Goal: Task Accomplishment & Management: Use online tool/utility

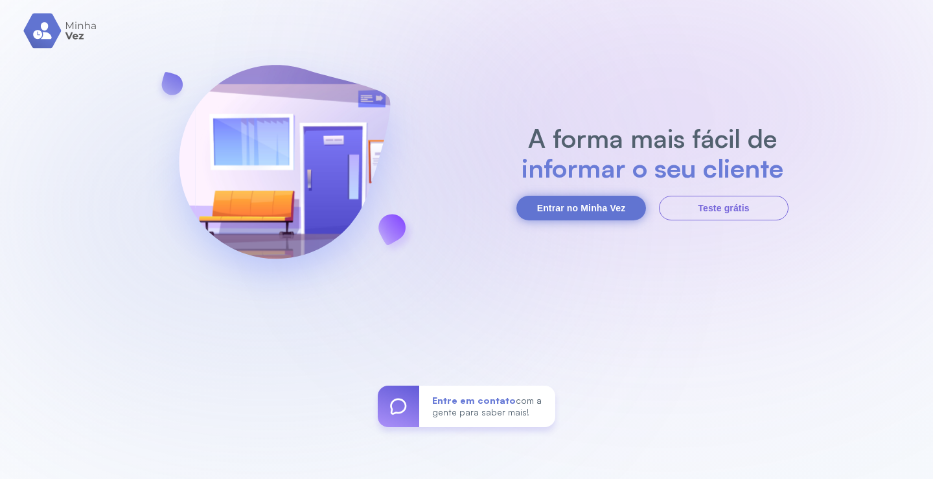
click at [588, 210] on button "Entrar no Minha Vez" at bounding box center [581, 208] width 130 height 25
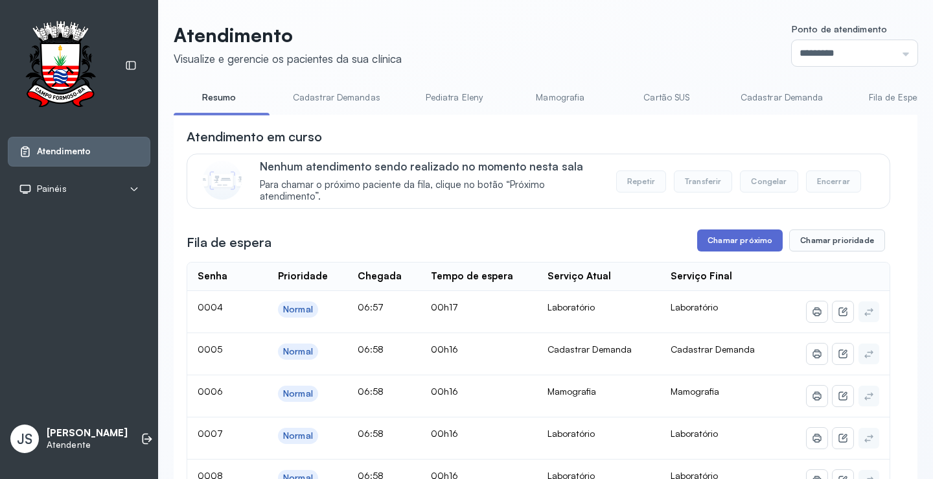
click at [728, 244] on button "Chamar próximo" at bounding box center [740, 240] width 86 height 22
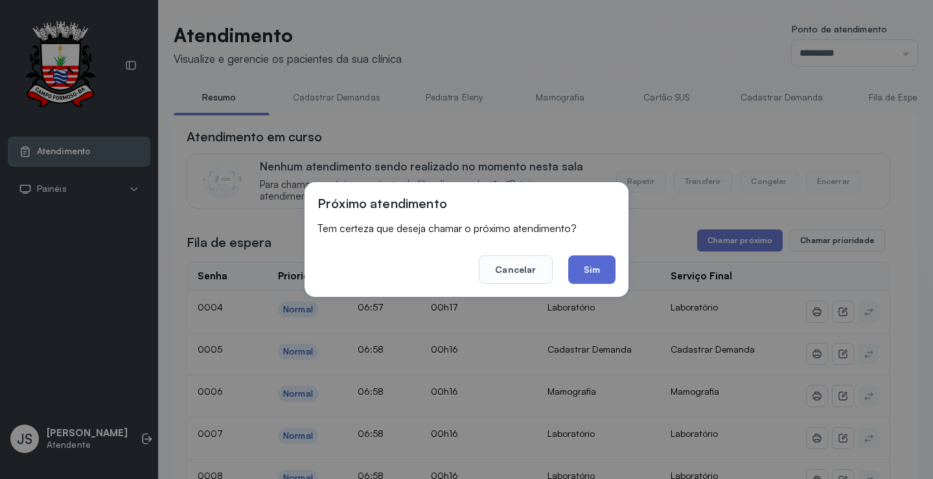
click at [597, 266] on button "Sim" at bounding box center [591, 269] width 47 height 29
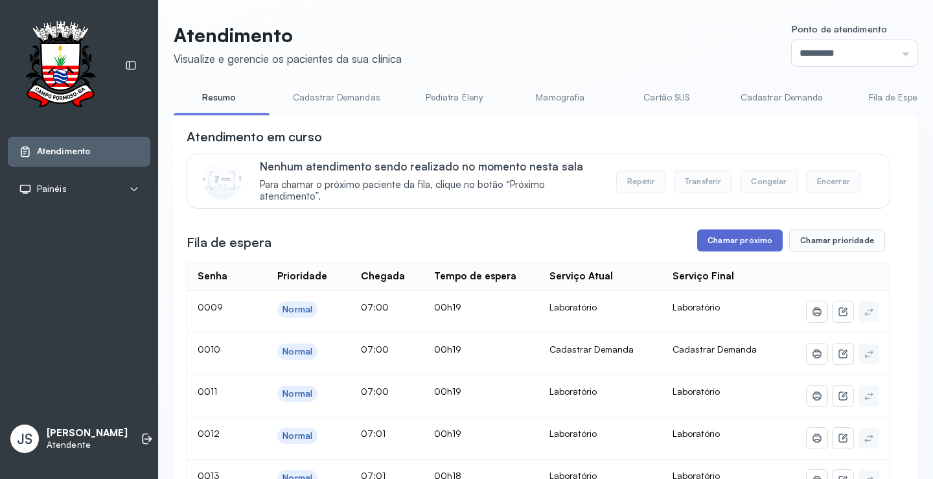
click at [733, 247] on button "Chamar próximo" at bounding box center [740, 240] width 86 height 22
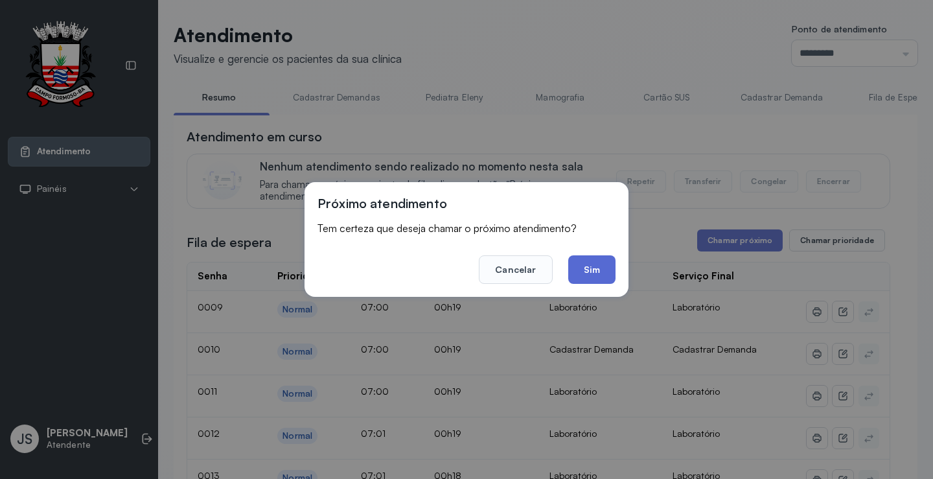
click at [601, 278] on button "Sim" at bounding box center [591, 269] width 47 height 29
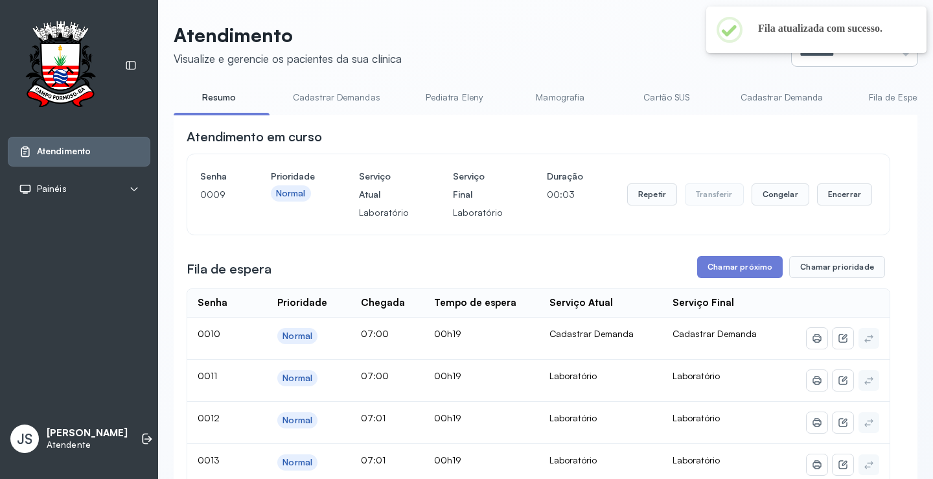
click at [851, 62] on input "*********" at bounding box center [855, 53] width 126 height 26
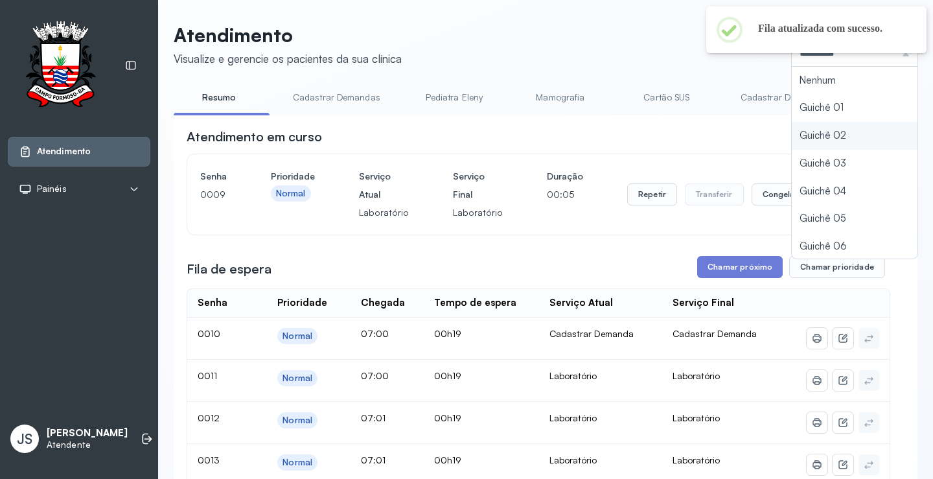
type input "*********"
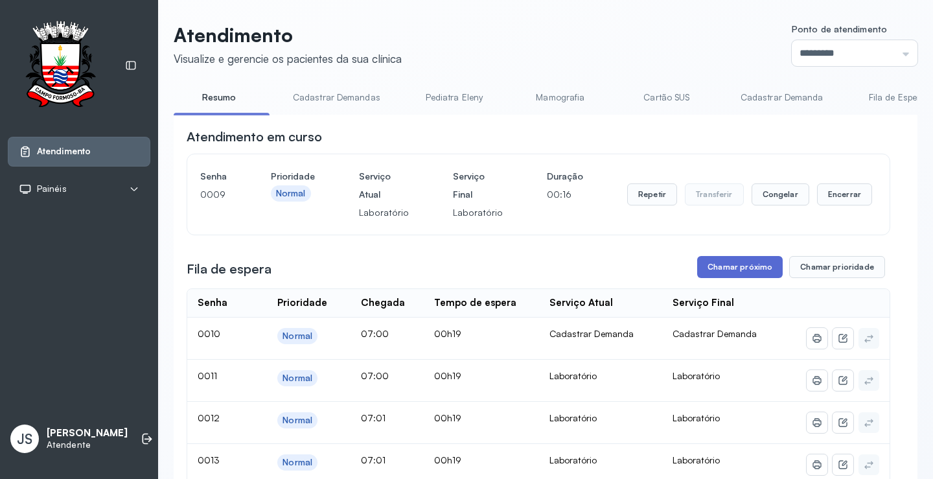
click at [746, 265] on button "Chamar próximo" at bounding box center [740, 267] width 86 height 22
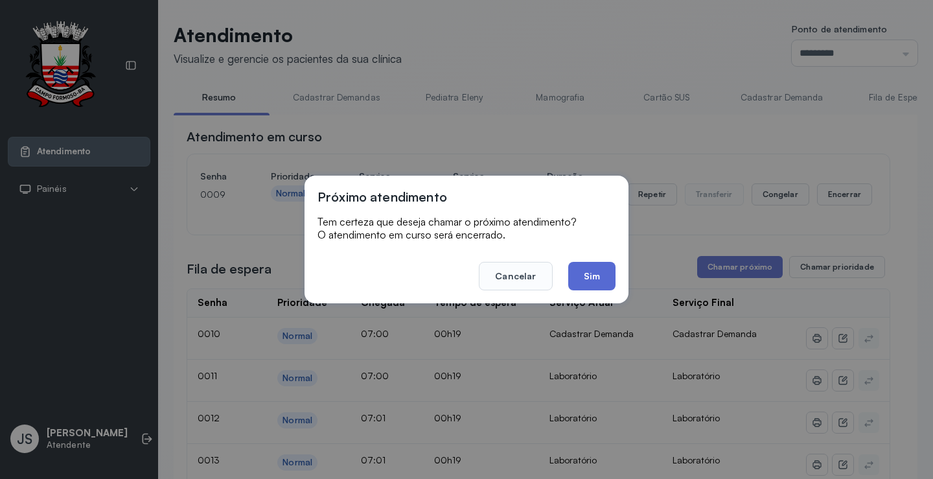
click at [598, 275] on button "Sim" at bounding box center [591, 276] width 47 height 29
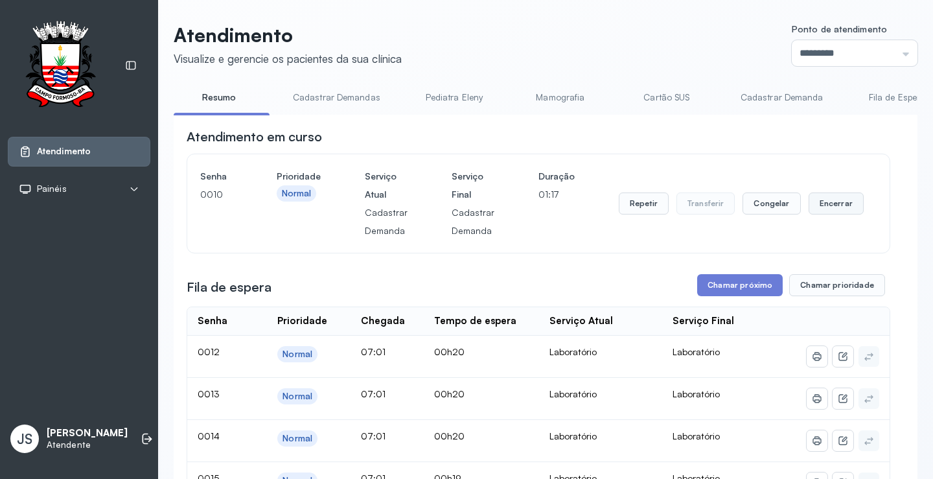
click at [829, 205] on button "Encerrar" at bounding box center [836, 203] width 55 height 22
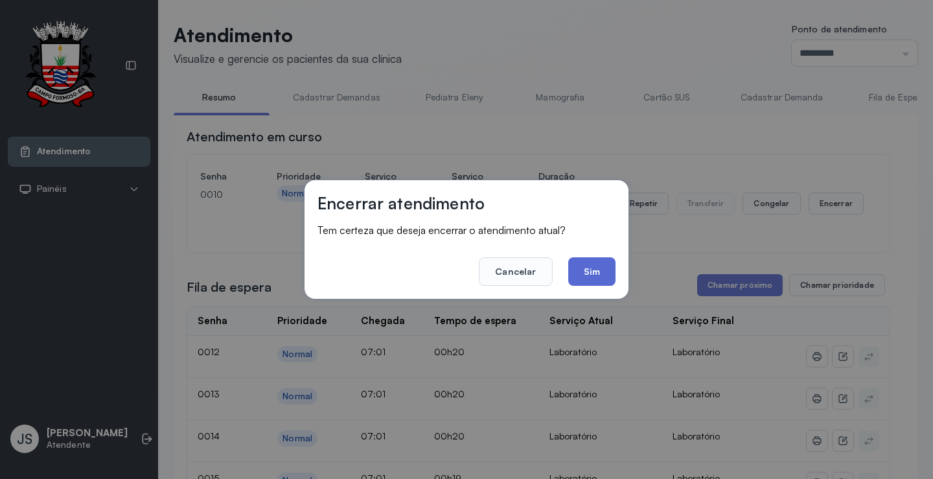
click at [587, 267] on button "Sim" at bounding box center [591, 271] width 47 height 29
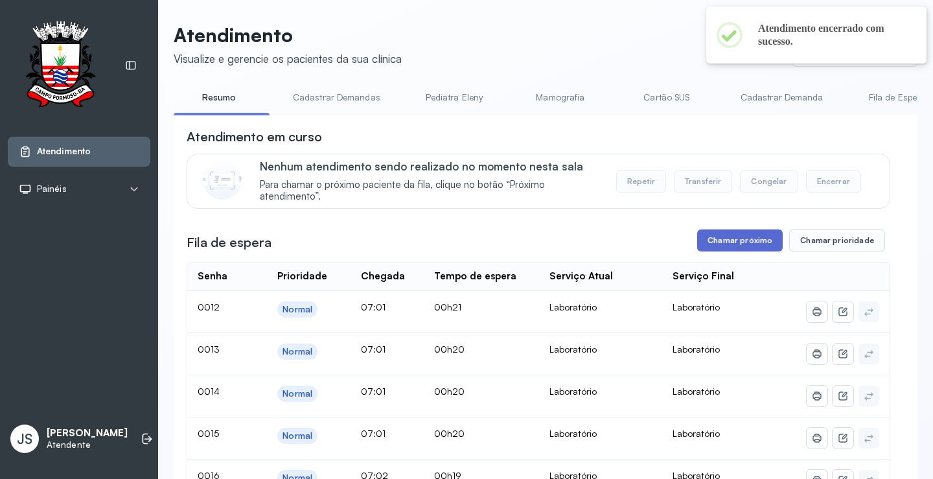
click at [743, 244] on button "Chamar próximo" at bounding box center [740, 240] width 86 height 22
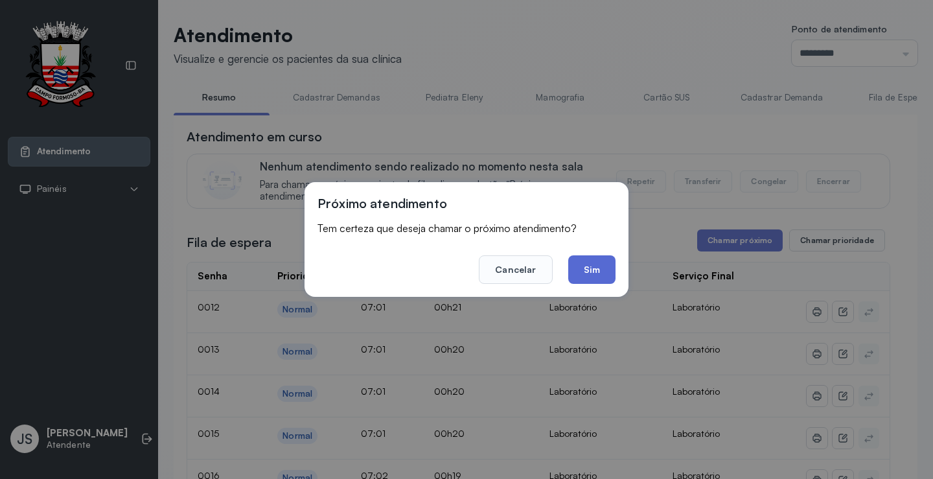
click at [593, 271] on button "Sim" at bounding box center [591, 269] width 47 height 29
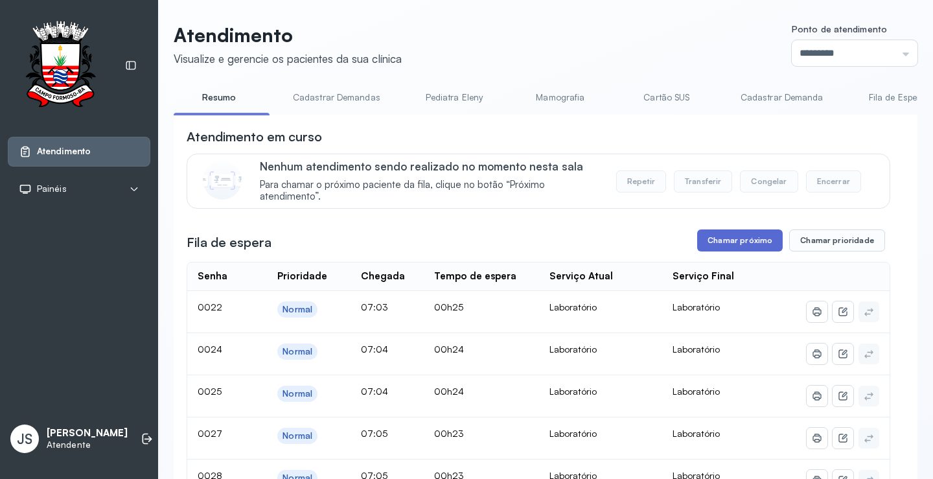
click at [741, 241] on button "Chamar próximo" at bounding box center [740, 240] width 86 height 22
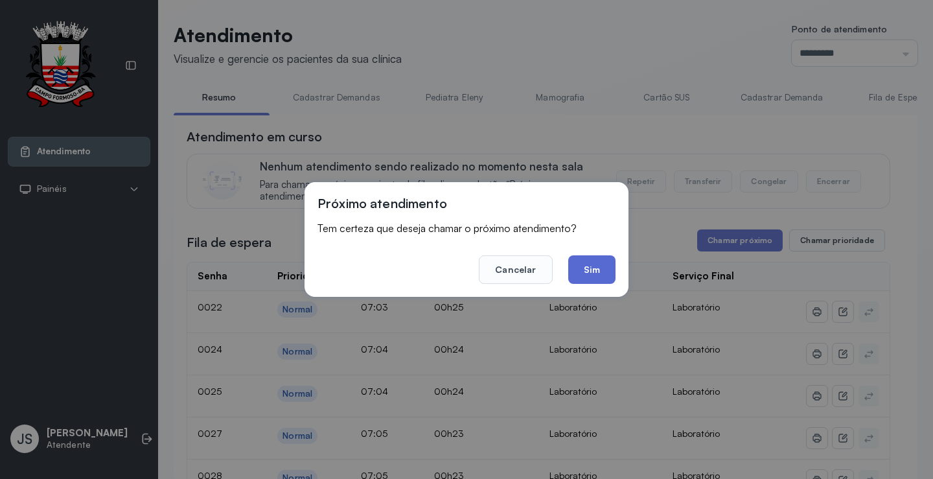
click at [592, 261] on button "Sim" at bounding box center [591, 269] width 47 height 29
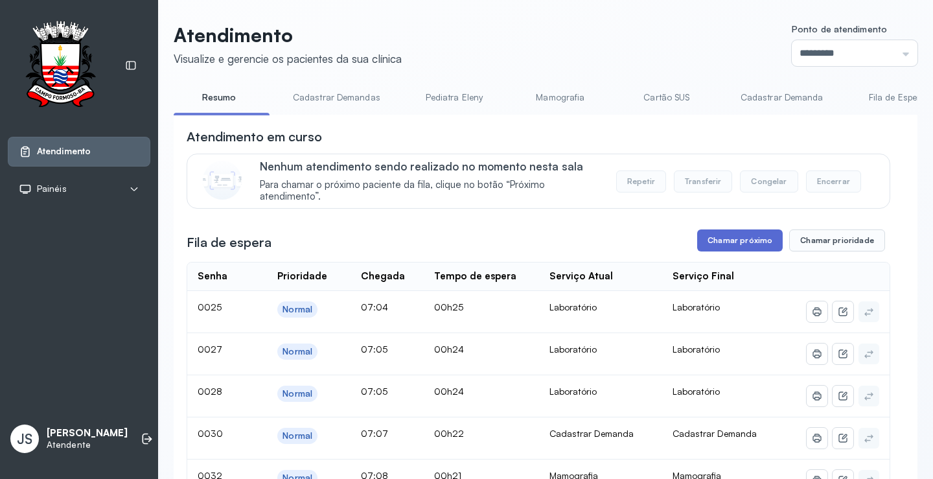
click at [749, 246] on button "Chamar próximo" at bounding box center [740, 240] width 86 height 22
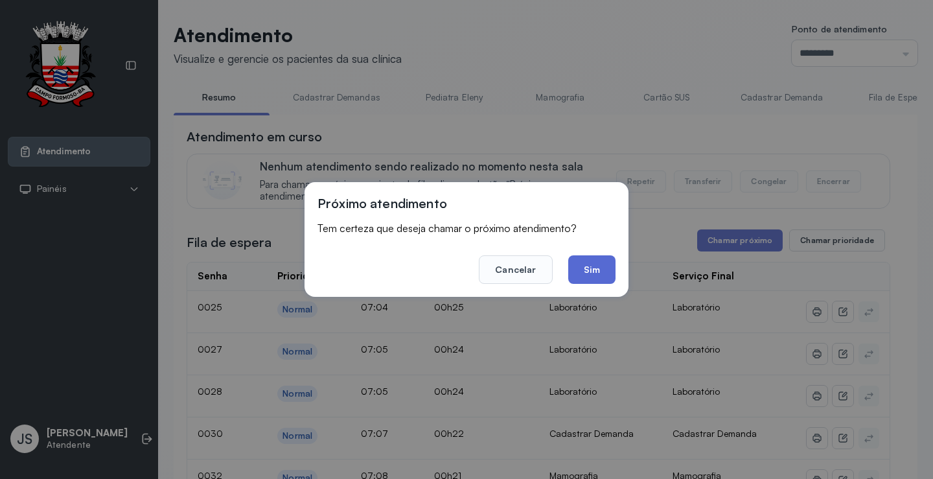
click at [596, 270] on button "Sim" at bounding box center [591, 269] width 47 height 29
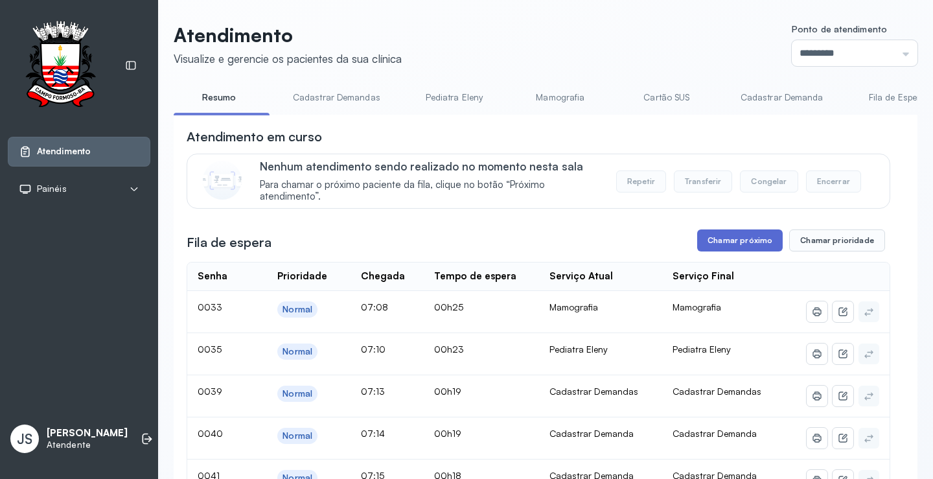
click at [750, 240] on button "Chamar próximo" at bounding box center [740, 240] width 86 height 22
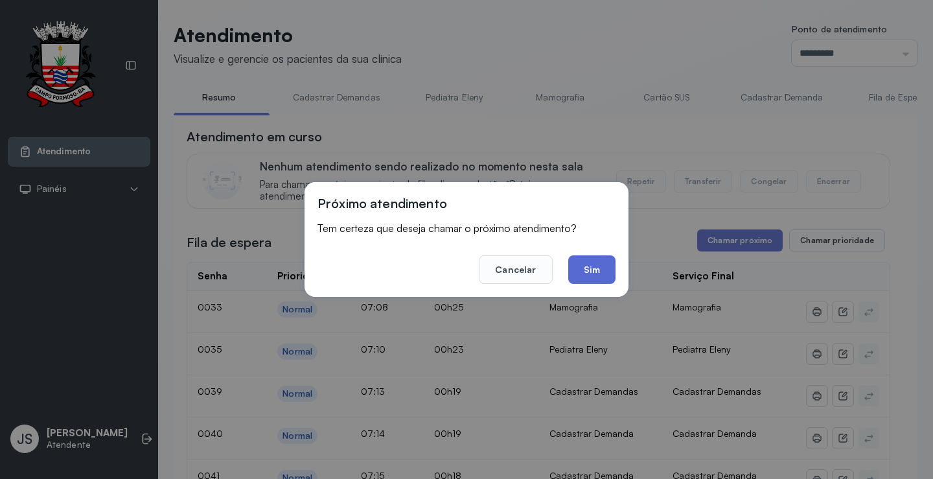
click at [595, 263] on button "Sim" at bounding box center [591, 269] width 47 height 29
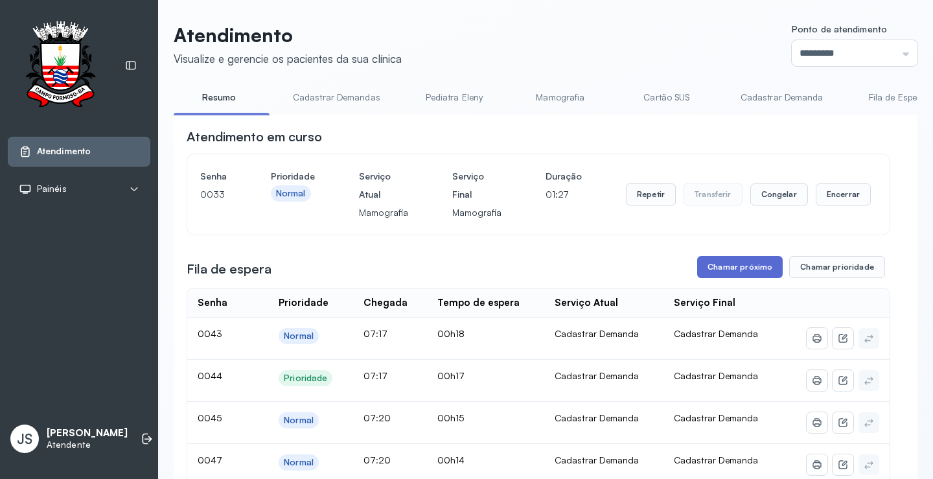
click at [743, 264] on button "Chamar próximo" at bounding box center [740, 267] width 86 height 22
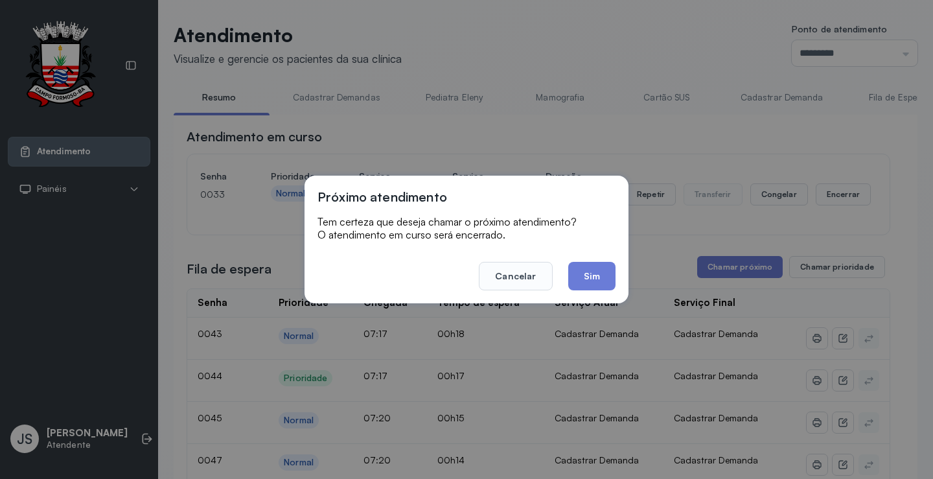
click at [730, 142] on div "Próximo atendimento Tem certeza que deseja chamar o próximo atendimento? O aten…" at bounding box center [466, 239] width 933 height 479
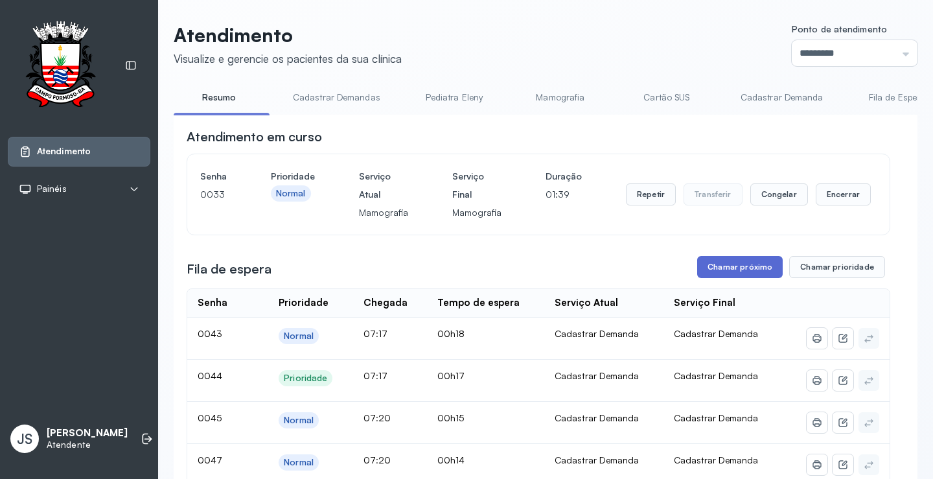
click at [733, 265] on button "Chamar próximo" at bounding box center [740, 267] width 86 height 22
click at [723, 273] on button "Chamar próximo" at bounding box center [740, 267] width 86 height 22
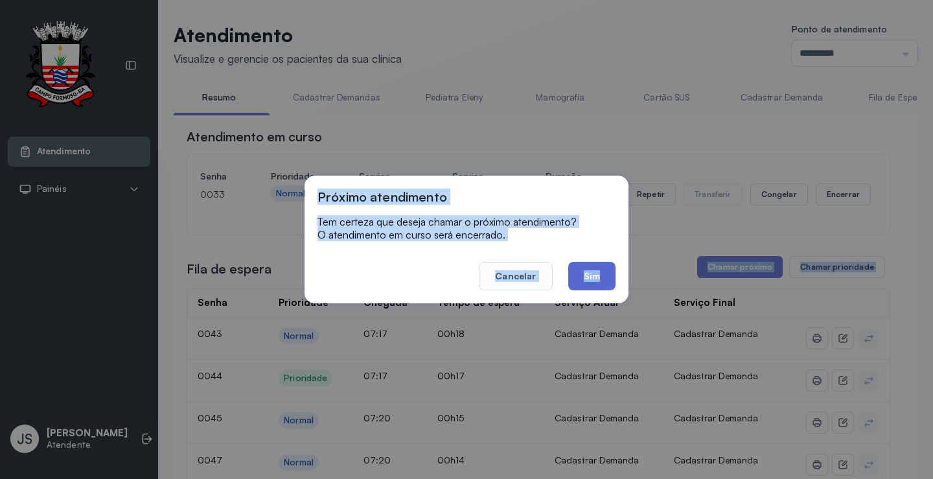
click at [601, 271] on button "Sim" at bounding box center [591, 276] width 47 height 29
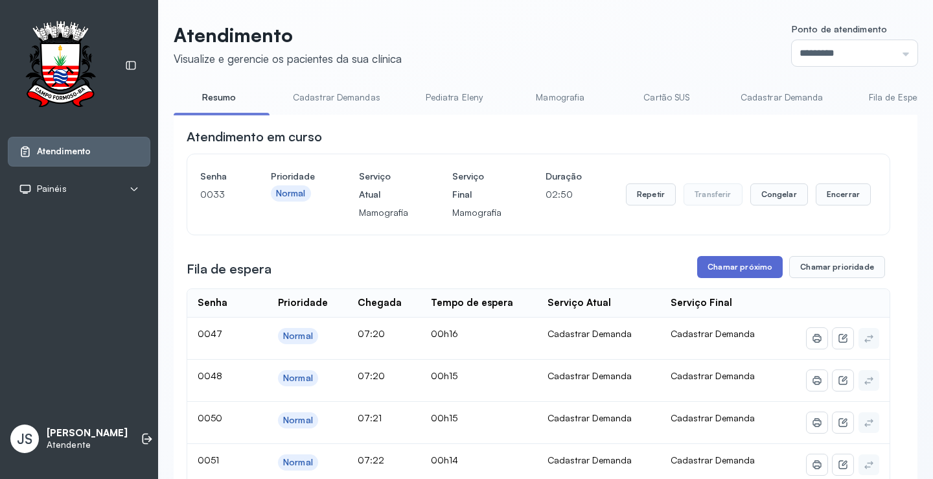
click at [755, 273] on button "Chamar próximo" at bounding box center [740, 267] width 86 height 22
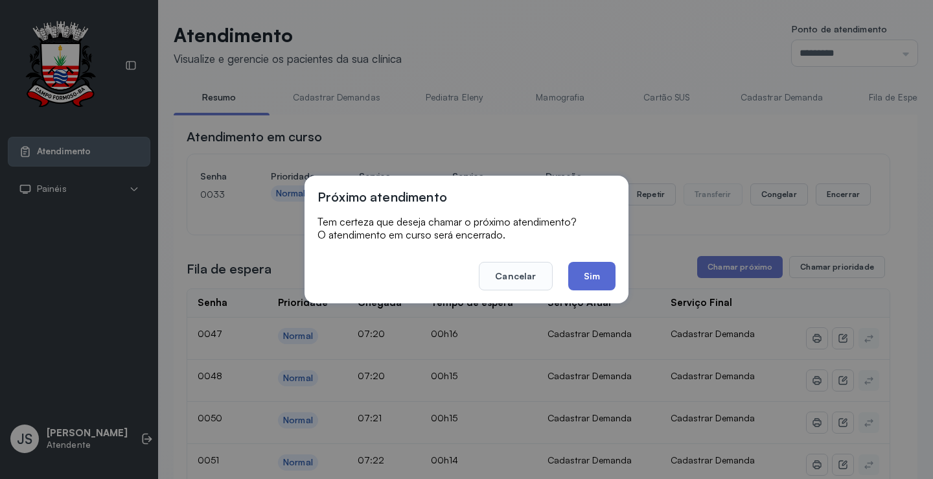
click at [605, 281] on button "Sim" at bounding box center [591, 276] width 47 height 29
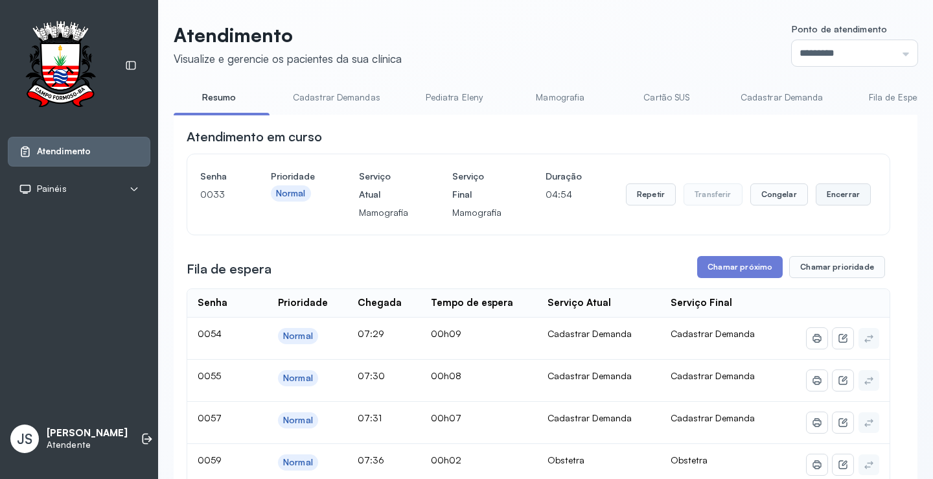
click at [839, 193] on button "Encerrar" at bounding box center [843, 194] width 55 height 22
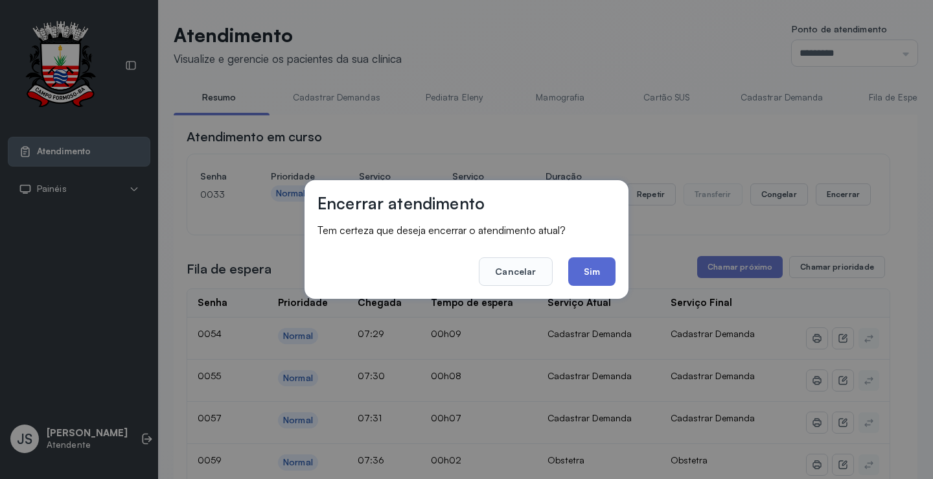
click at [603, 265] on button "Sim" at bounding box center [591, 271] width 47 height 29
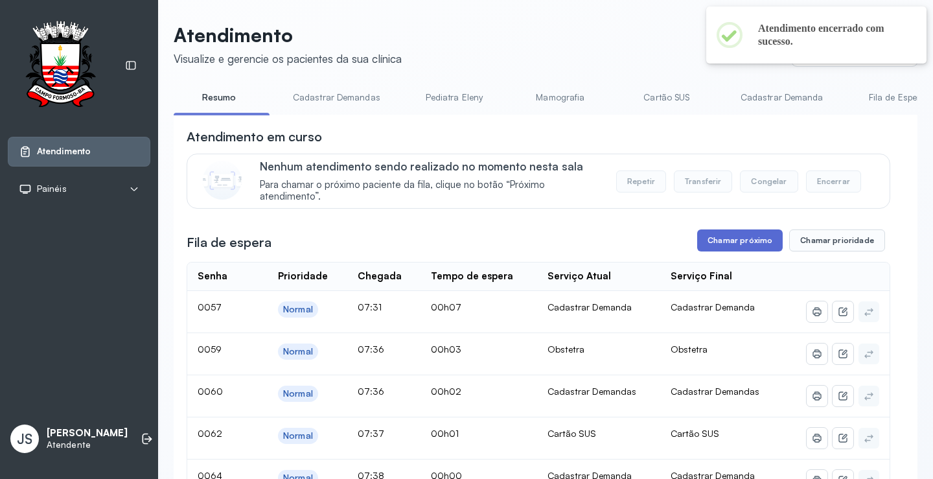
click at [726, 246] on button "Chamar próximo" at bounding box center [740, 240] width 86 height 22
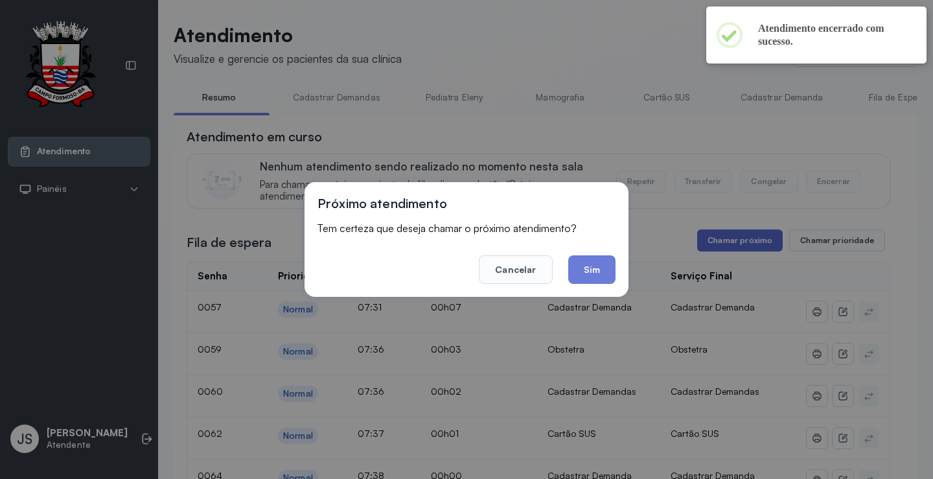
click at [726, 246] on div "Próximo atendimento Tem certeza que deseja chamar o próximo atendimento? Cancel…" at bounding box center [466, 239] width 933 height 479
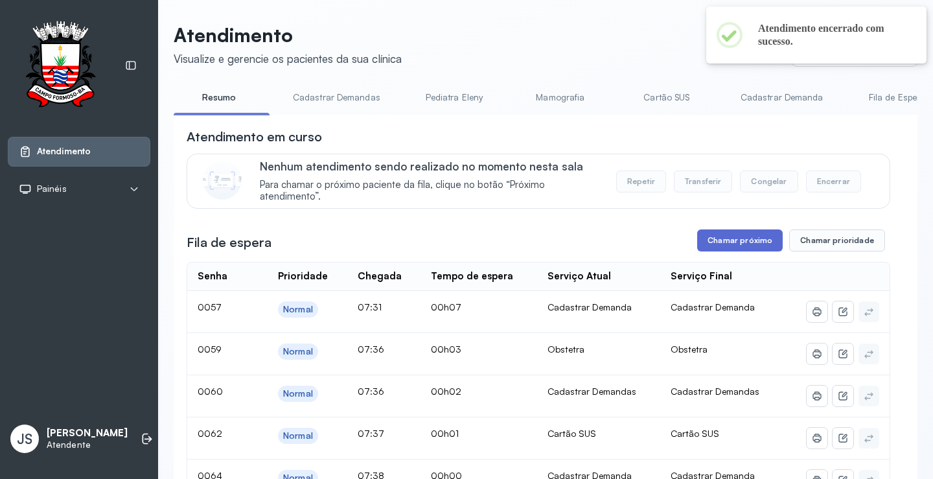
click at [739, 240] on button "Chamar próximo" at bounding box center [740, 240] width 86 height 22
click at [717, 244] on button "Chamar próximo" at bounding box center [740, 240] width 86 height 22
click at [726, 247] on button "Chamar próximo" at bounding box center [740, 240] width 86 height 22
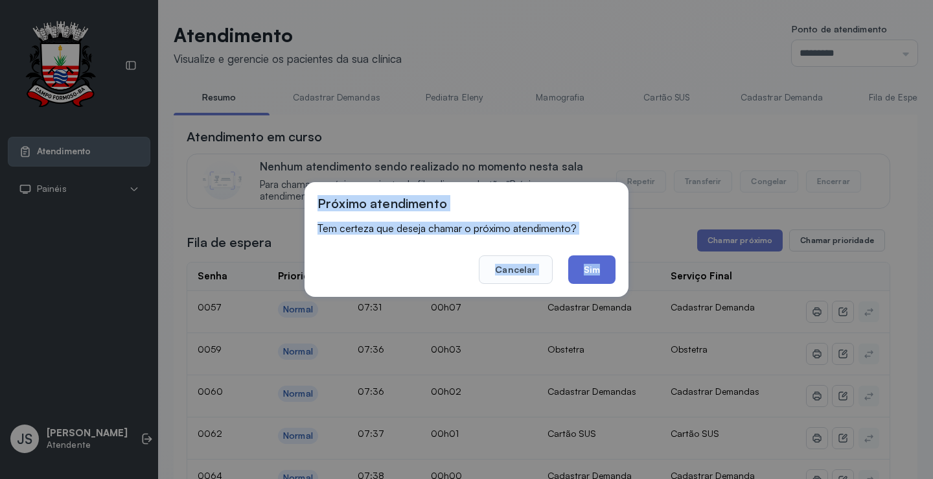
click at [600, 260] on button "Sim" at bounding box center [591, 269] width 47 height 29
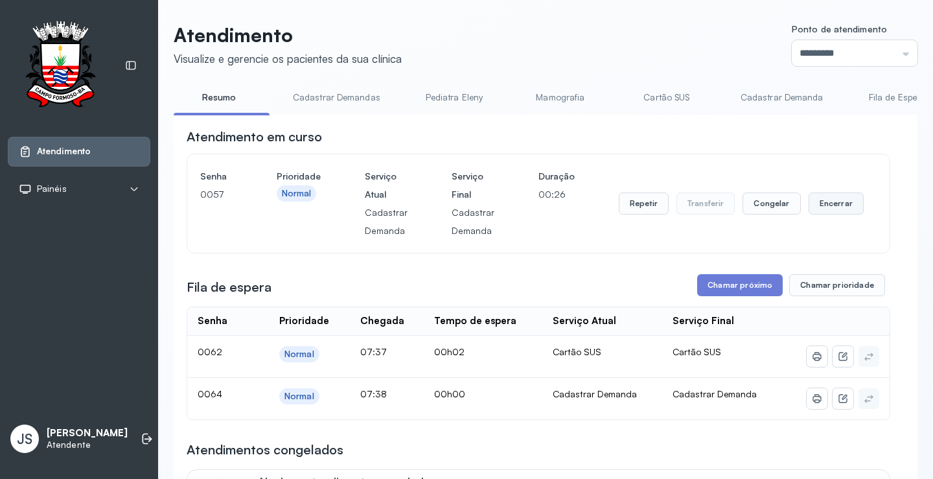
click at [824, 203] on button "Encerrar" at bounding box center [836, 203] width 55 height 22
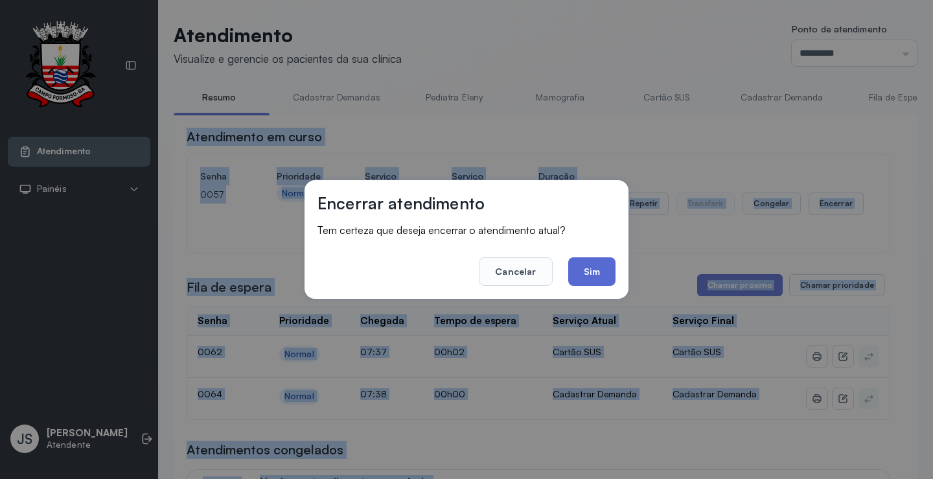
click at [599, 265] on button "Sim" at bounding box center [591, 271] width 47 height 29
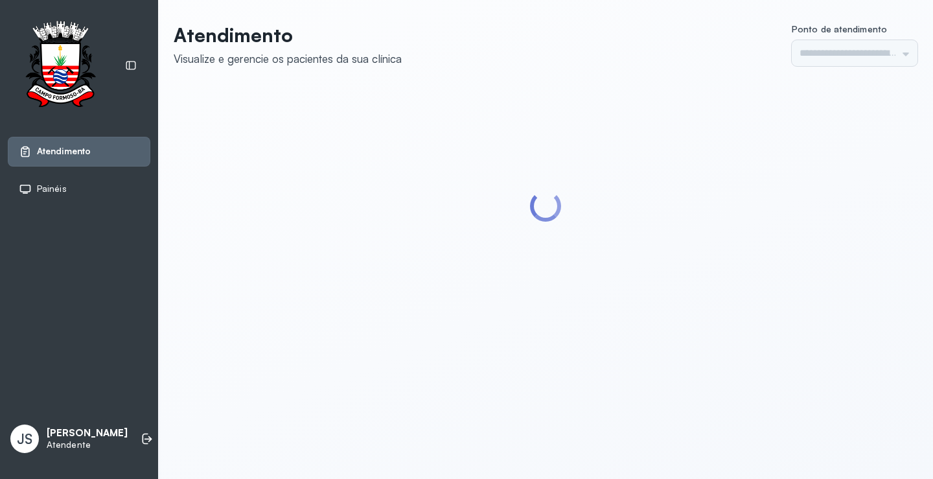
type input "*********"
